Goal: Task Accomplishment & Management: Use online tool/utility

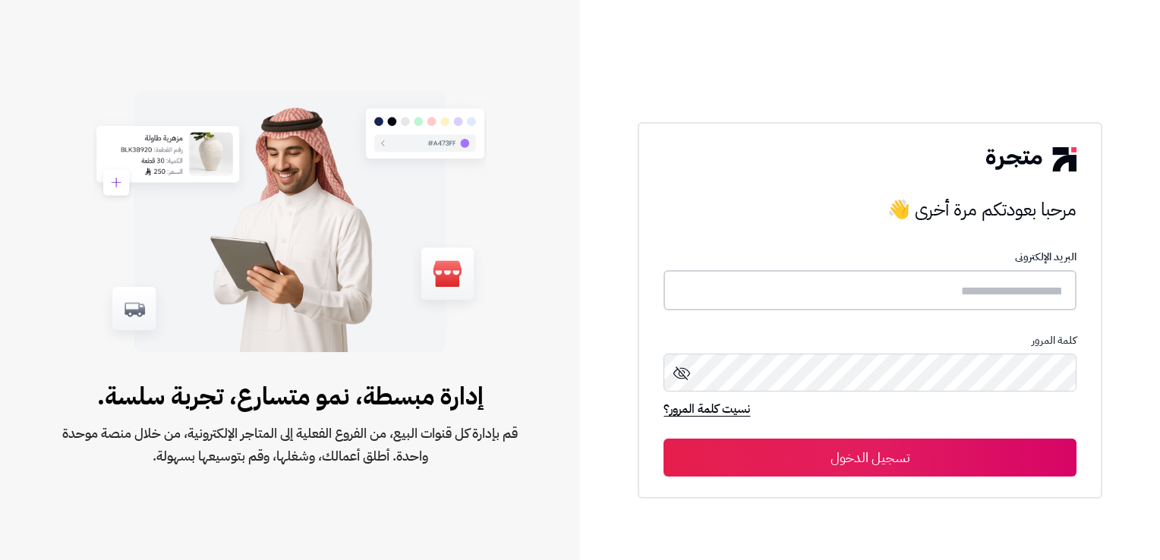
type input "**********"
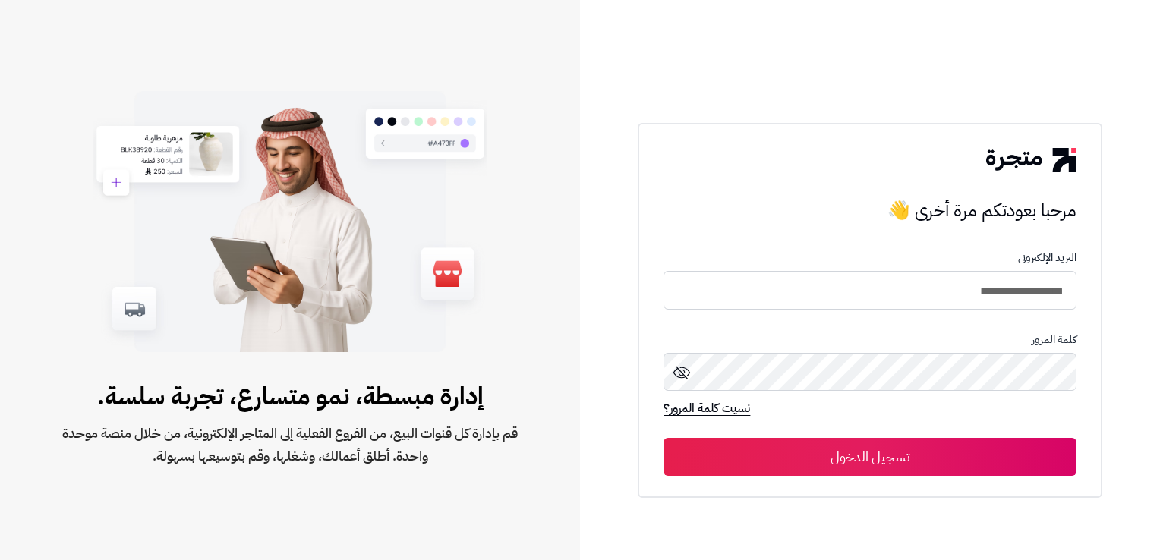
click at [897, 463] on button "تسجيل الدخول" at bounding box center [870, 457] width 412 height 38
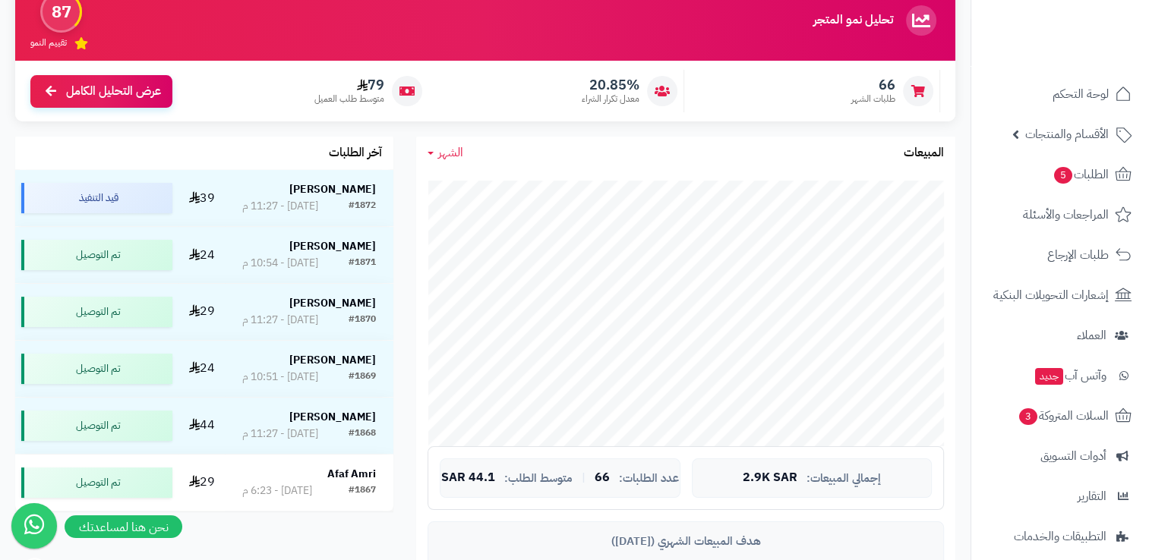
scroll to position [152, 0]
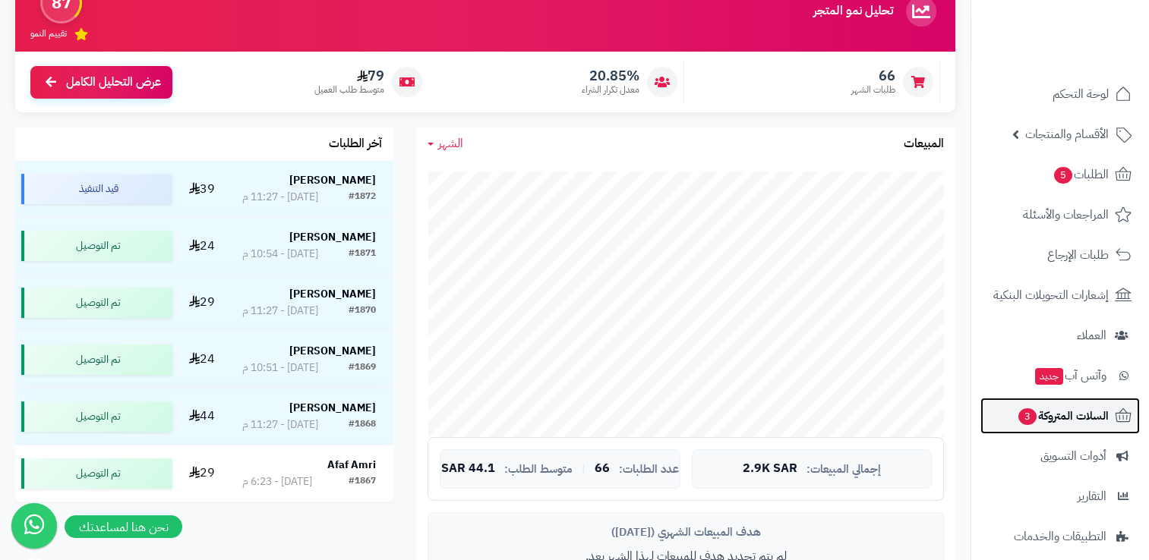
click at [1023, 424] on span "3" at bounding box center [1027, 417] width 18 height 17
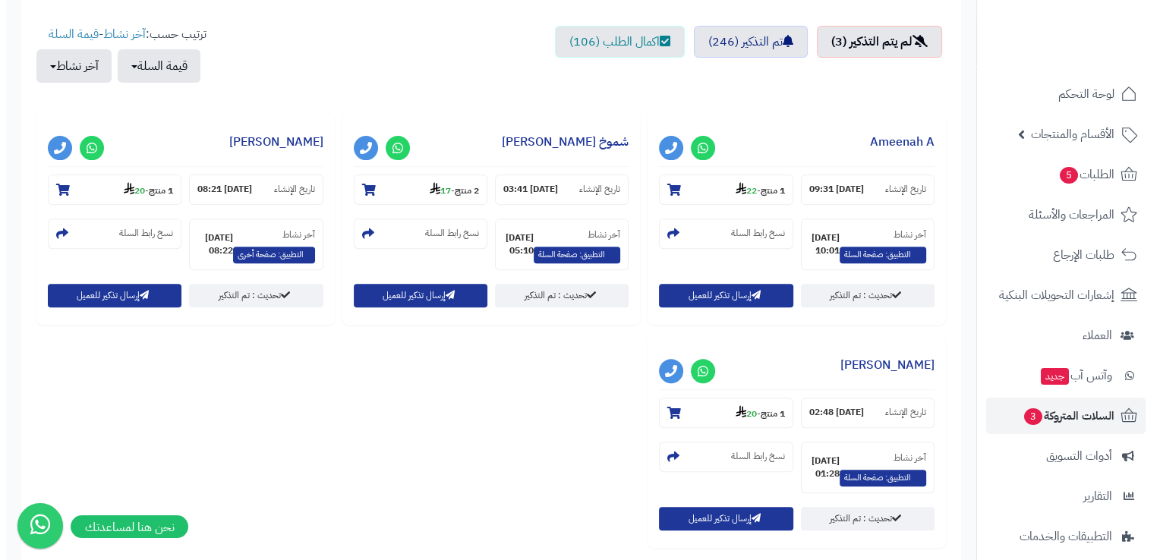
scroll to position [532, 0]
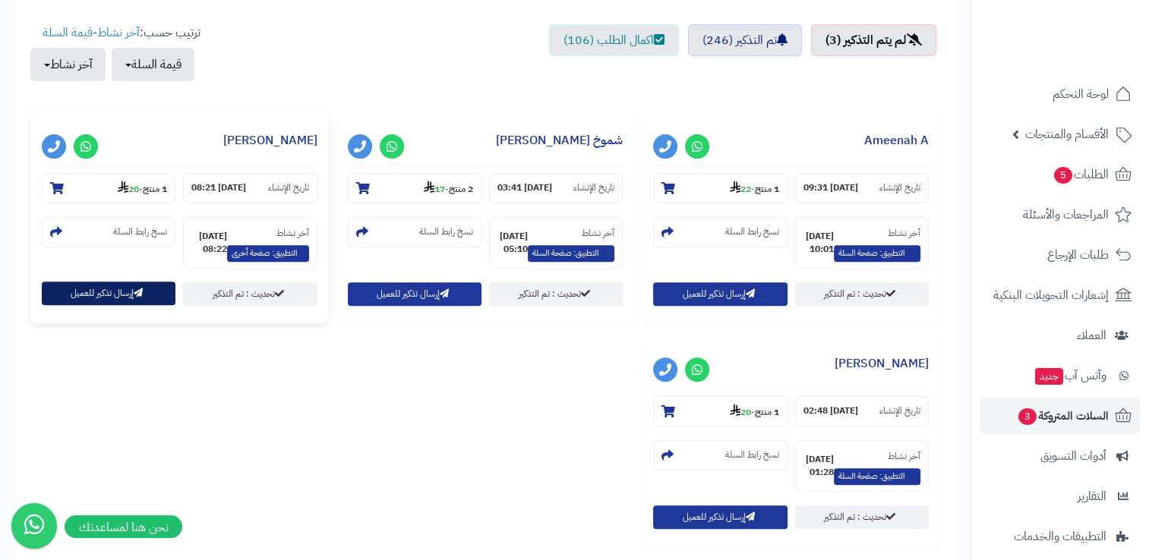
click at [87, 294] on button "إرسال تذكير للعميل" at bounding box center [109, 294] width 134 height 24
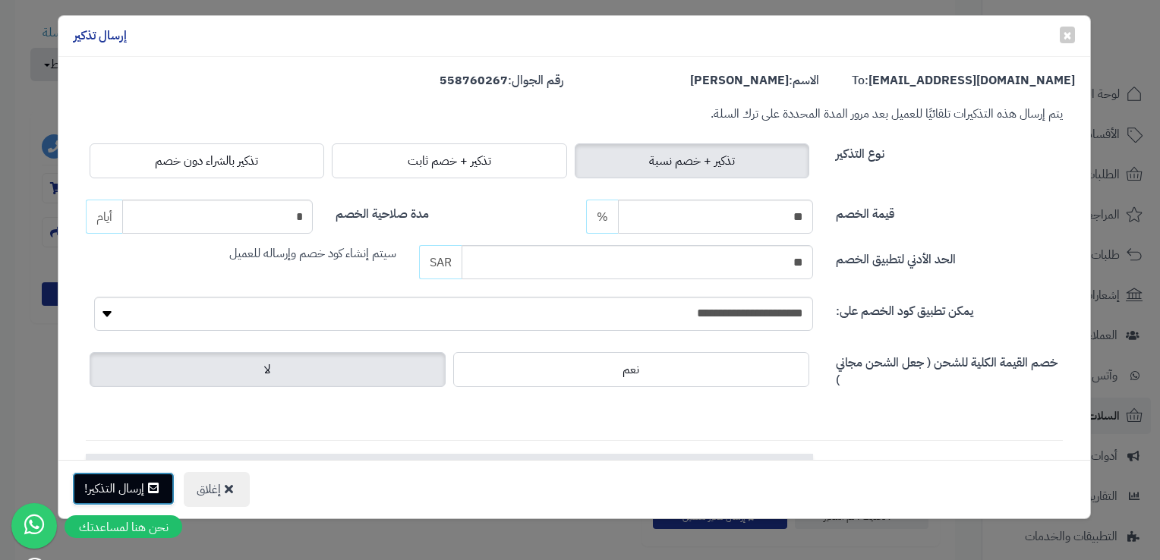
click at [155, 489] on icon at bounding box center [153, 488] width 11 height 12
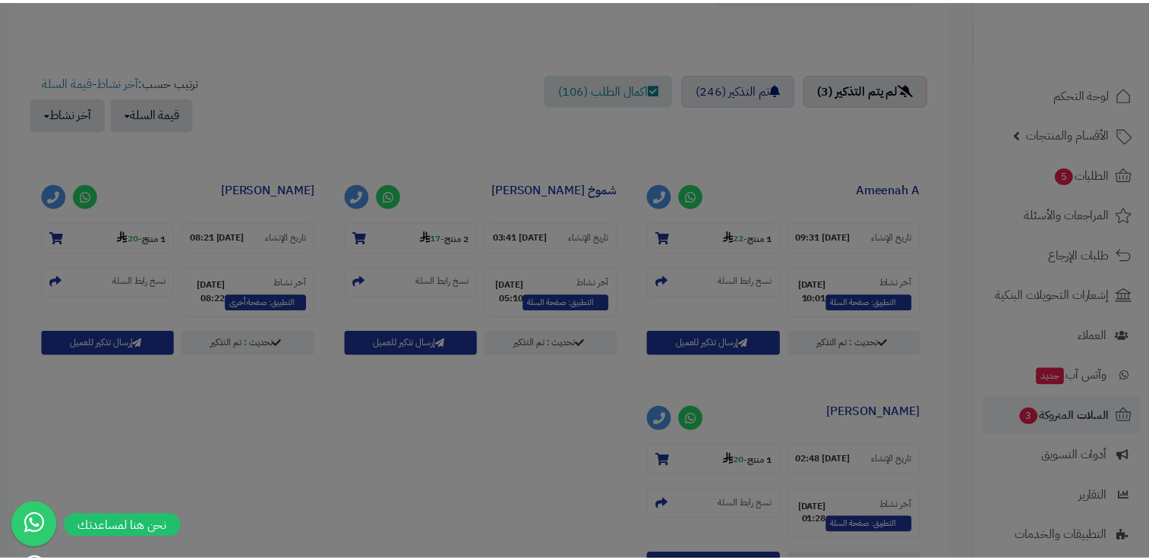
scroll to position [580, 0]
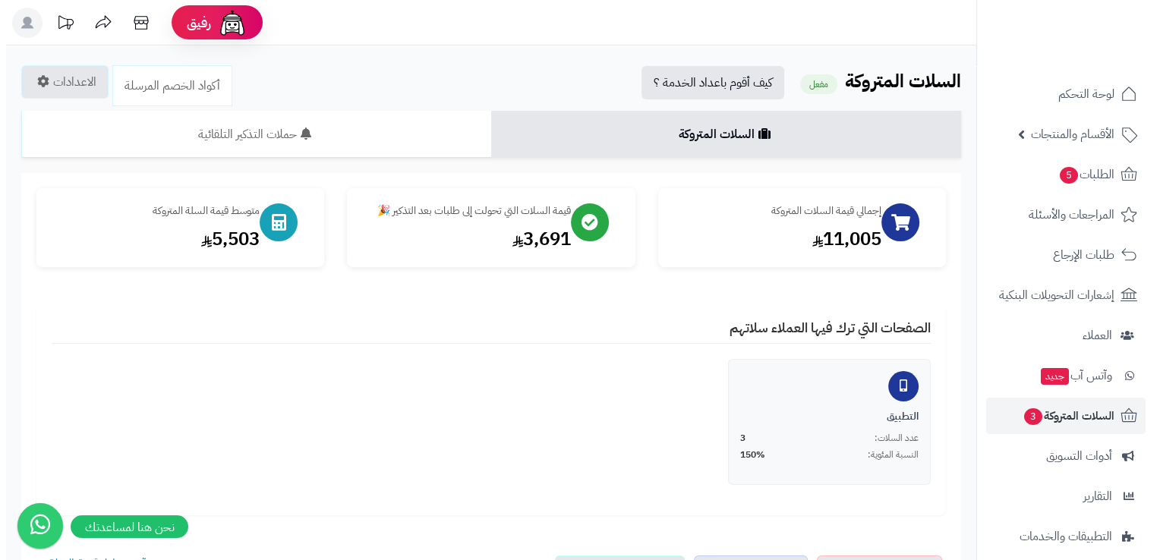
scroll to position [456, 0]
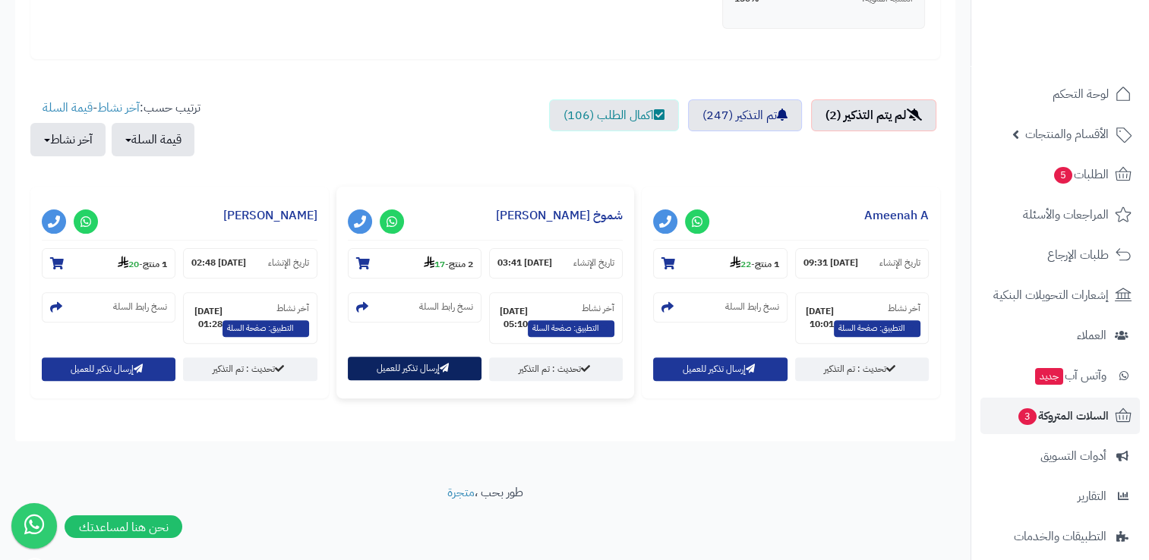
click at [423, 364] on button "إرسال تذكير للعميل" at bounding box center [415, 369] width 134 height 24
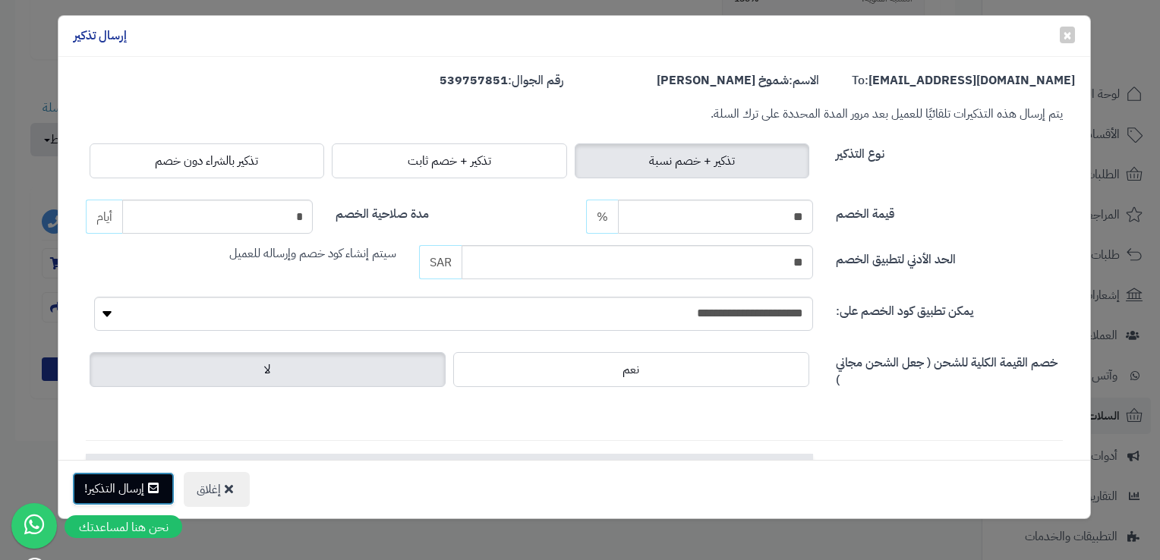
click at [155, 487] on icon at bounding box center [153, 488] width 11 height 12
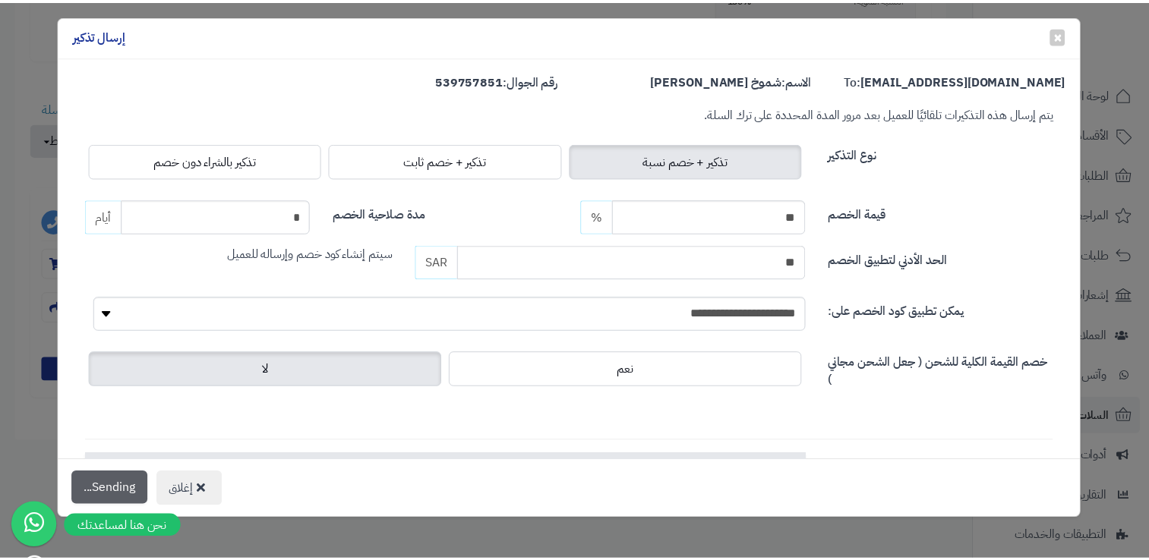
scroll to position [505, 0]
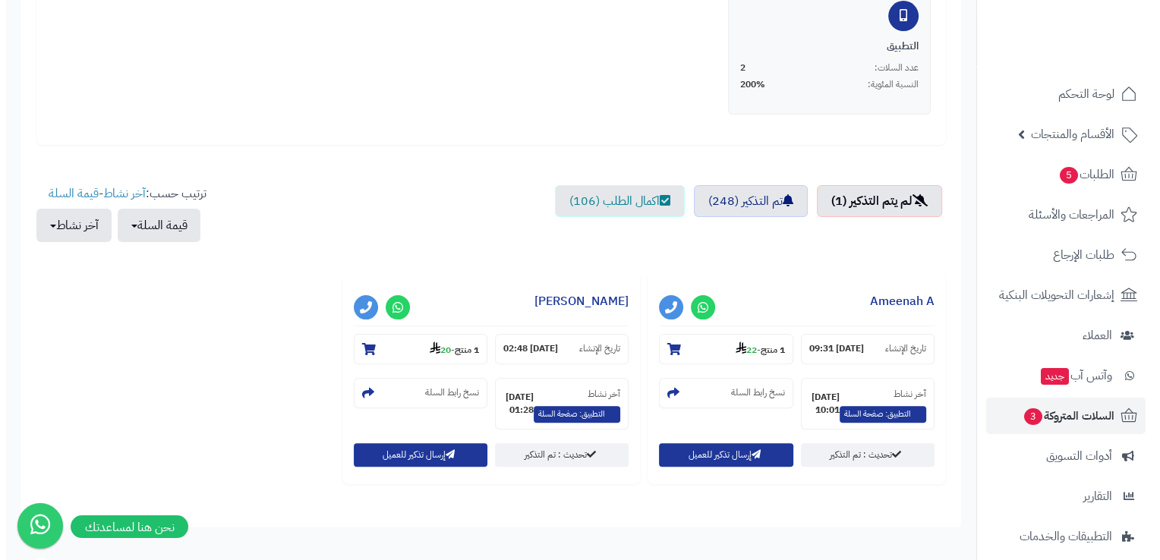
scroll to position [380, 0]
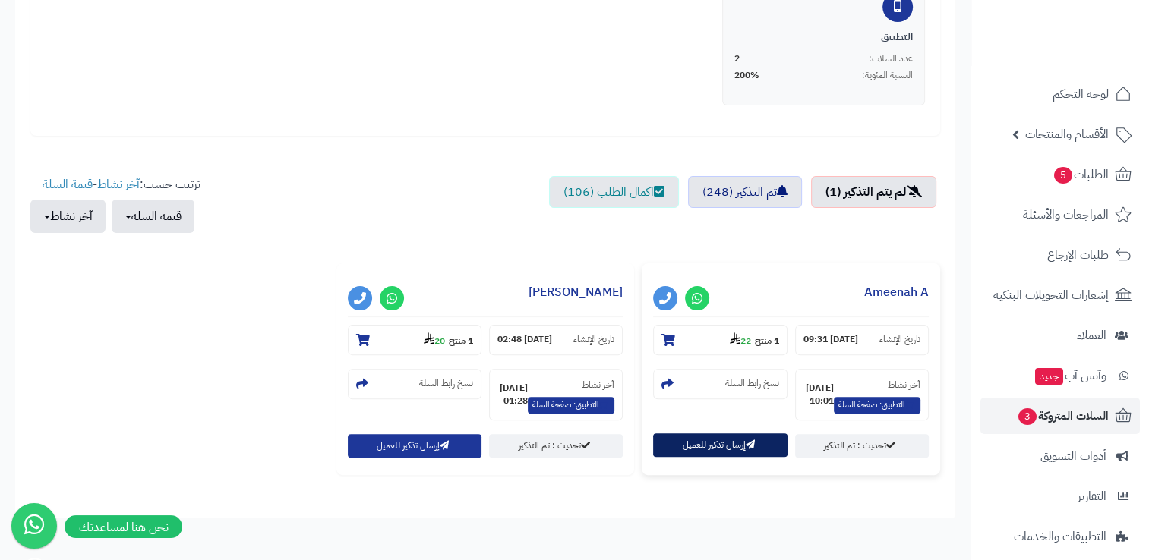
click at [765, 453] on button "إرسال تذكير للعميل" at bounding box center [720, 446] width 134 height 24
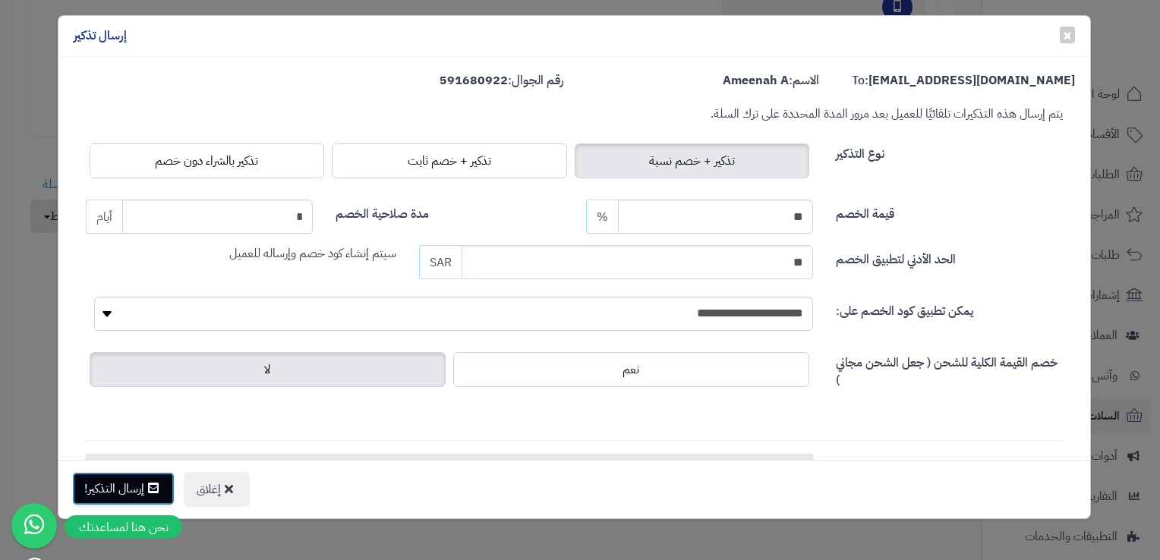
click at [143, 491] on button "إرسال التذكير!" at bounding box center [123, 488] width 103 height 33
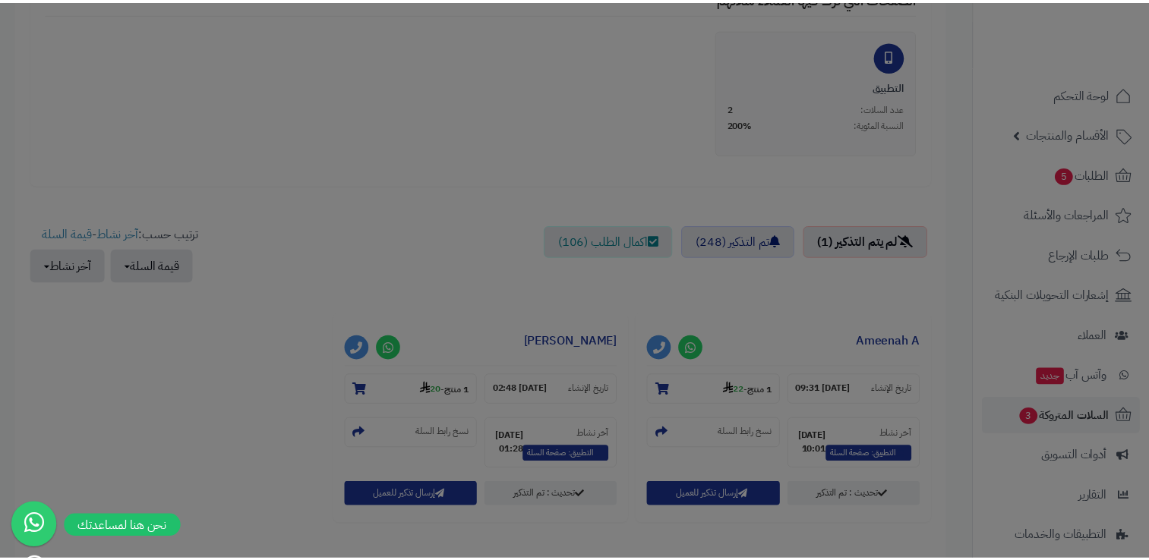
scroll to position [428, 0]
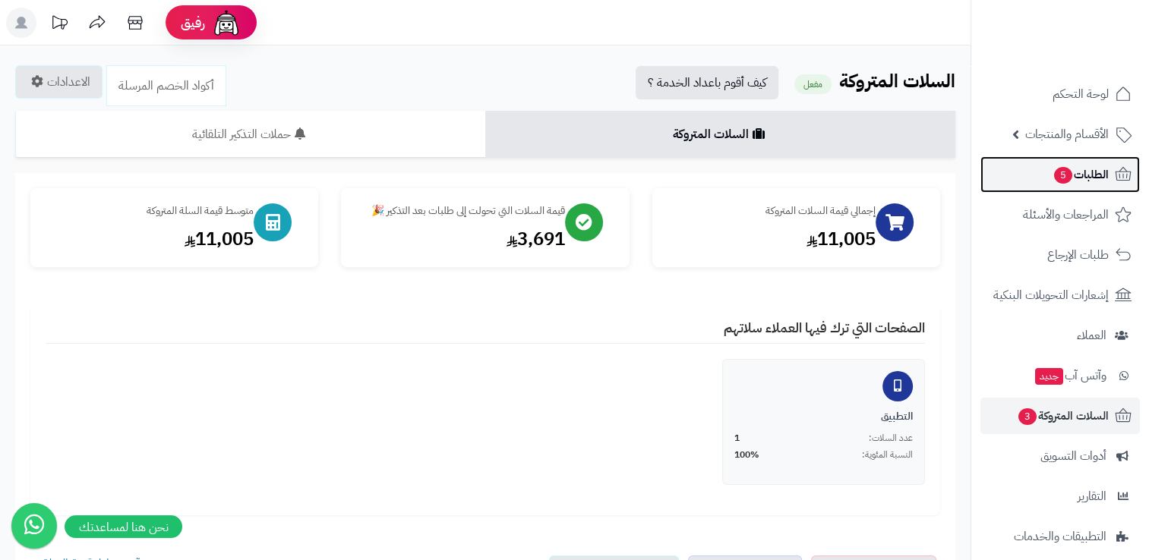
click at [1067, 177] on span "5" at bounding box center [1063, 175] width 18 height 17
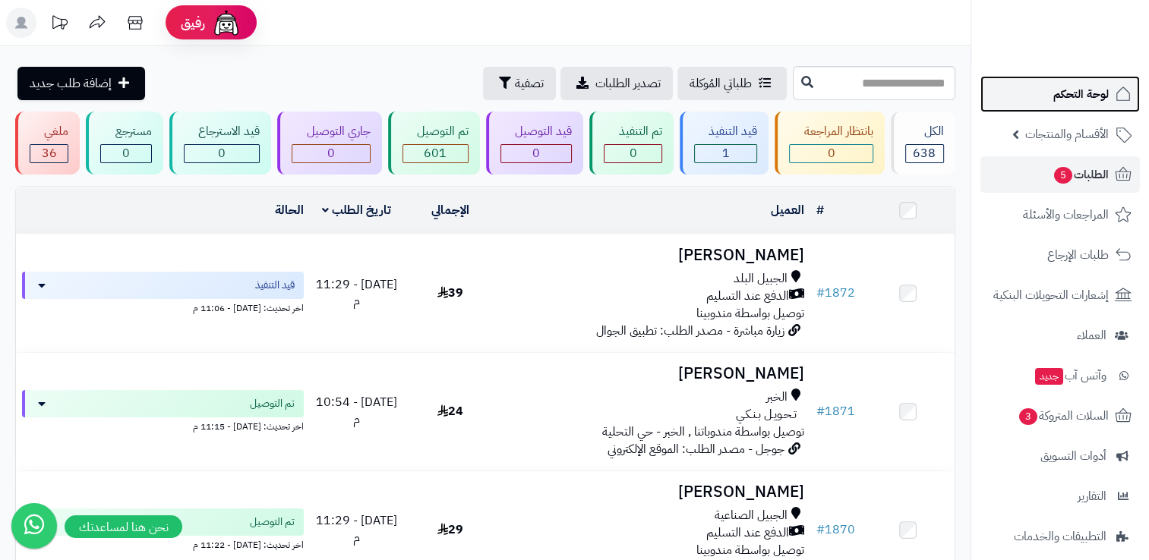
click at [1084, 99] on span "لوحة التحكم" at bounding box center [1080, 94] width 55 height 21
